Goal: Transaction & Acquisition: Purchase product/service

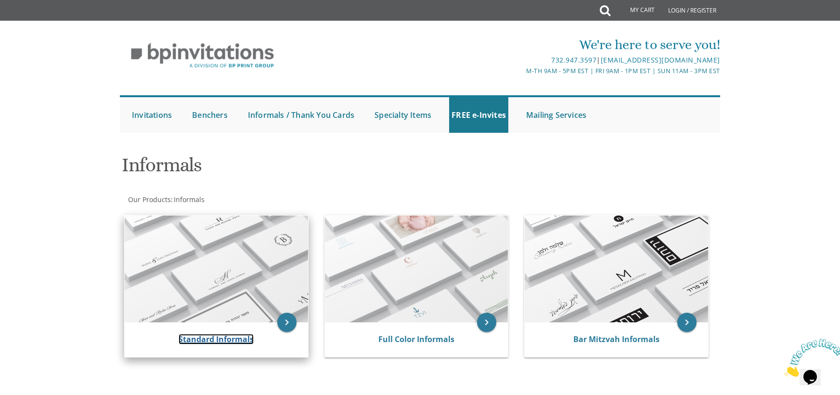
click at [241, 340] on link "Standard Informals" at bounding box center [216, 339] width 75 height 11
click at [233, 347] on div "Standard Informals" at bounding box center [216, 339] width 183 height 35
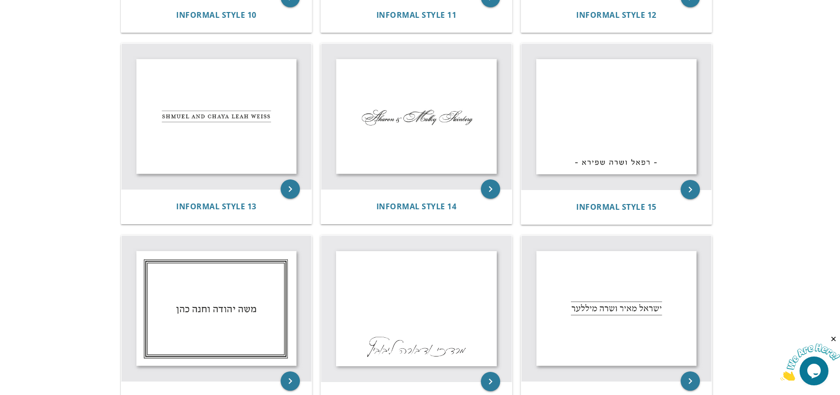
scroll to position [962, 0]
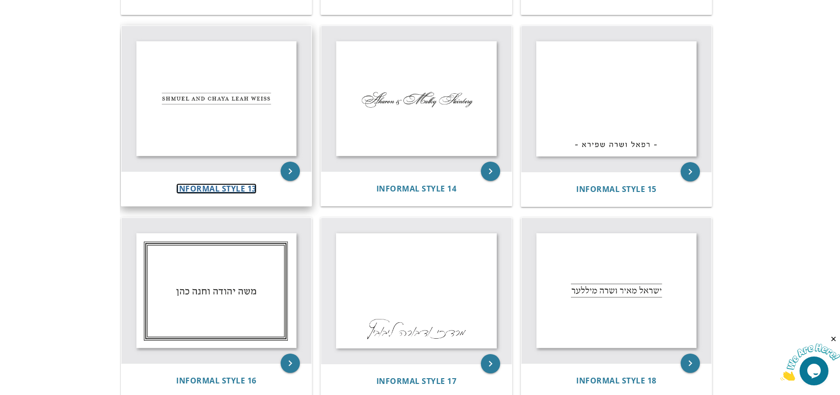
click at [229, 188] on span "Informal Style 13" at bounding box center [216, 188] width 80 height 11
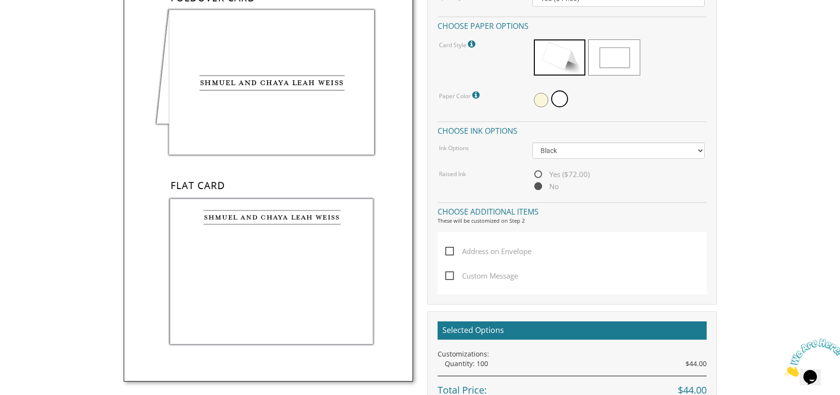
scroll to position [289, 0]
